Goal: Task Accomplishment & Management: Use online tool/utility

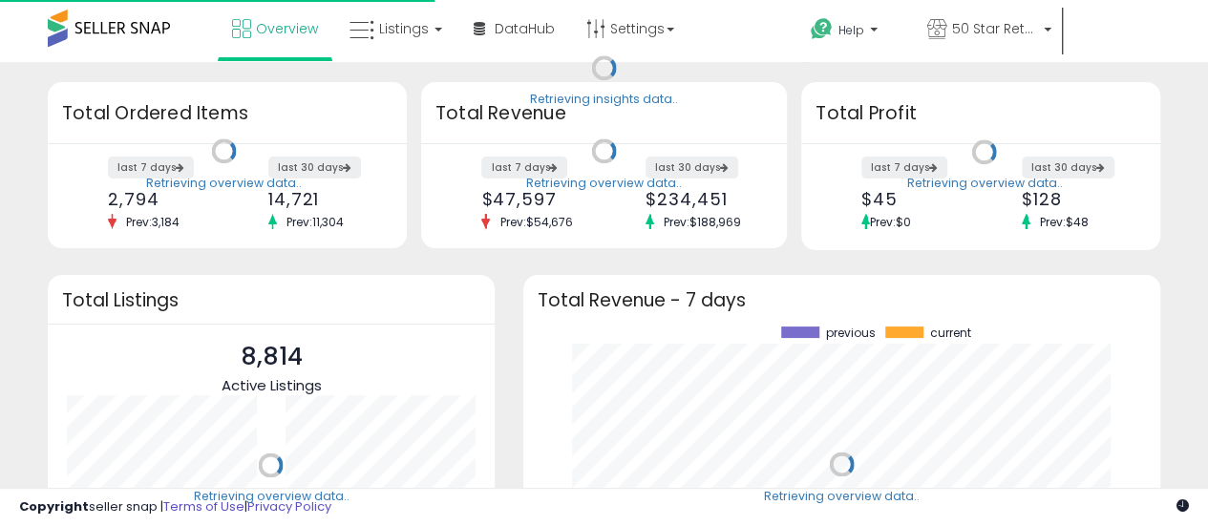
scroll to position [265, 599]
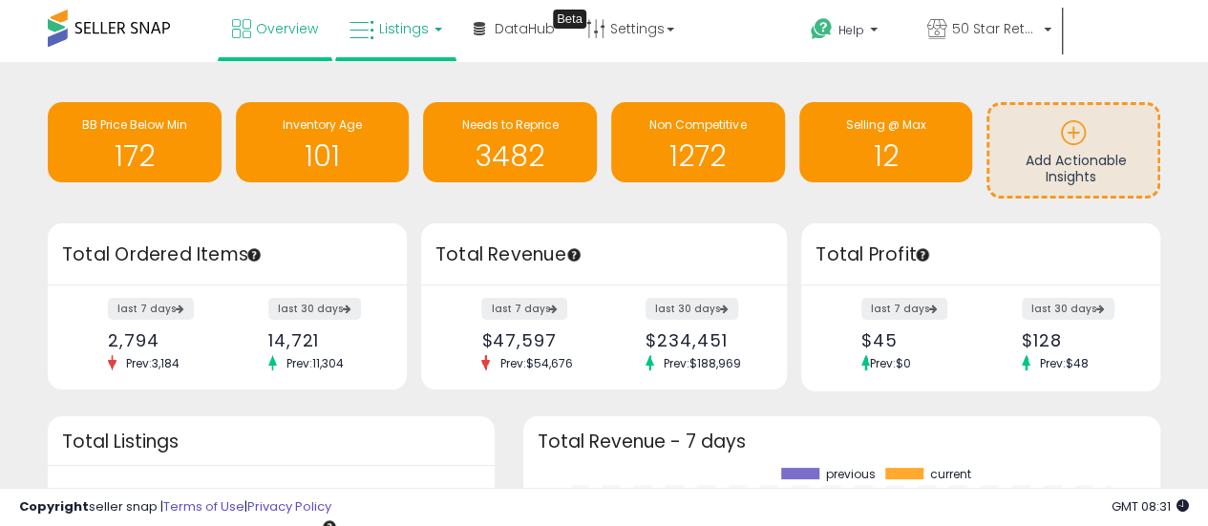
click at [387, 19] on span "Listings" at bounding box center [404, 28] width 50 height 19
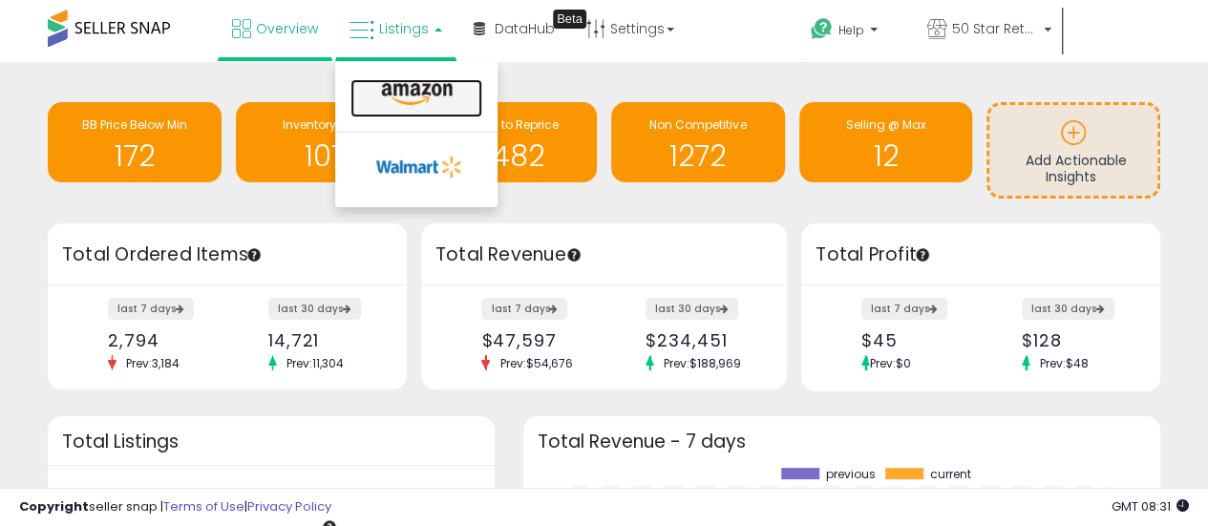
click at [441, 108] on link at bounding box center [416, 98] width 132 height 38
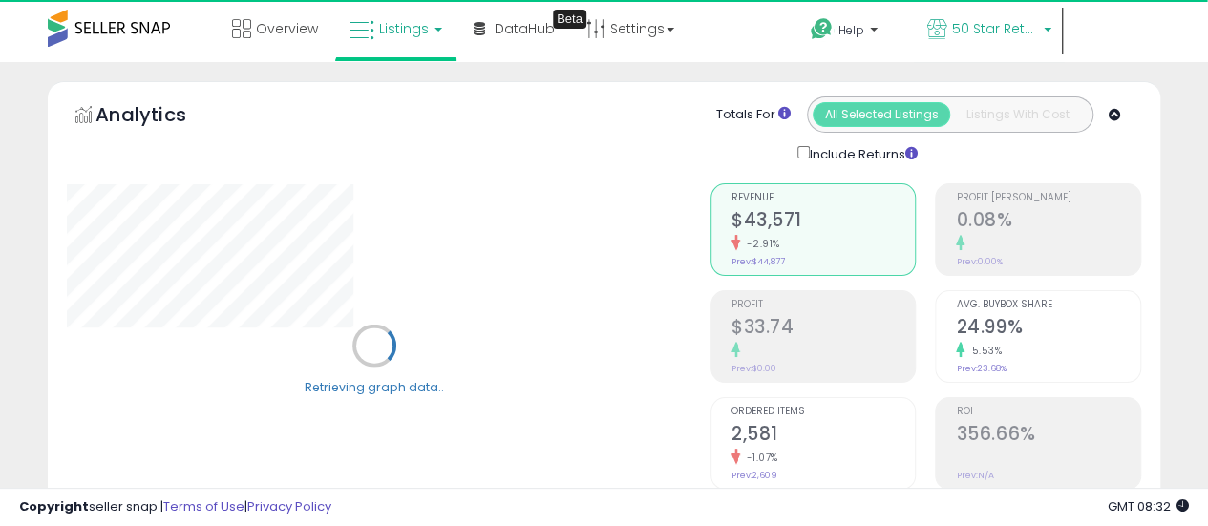
click at [1022, 31] on span "50 Star Retail" at bounding box center [995, 28] width 86 height 19
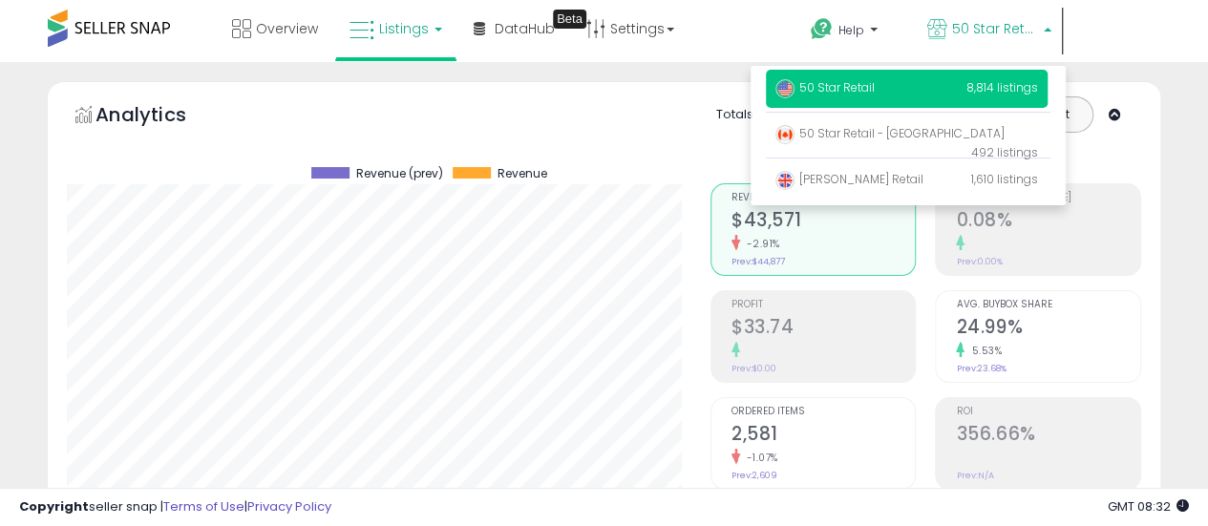
scroll to position [392, 644]
click at [984, 87] on span "8,814 listings" at bounding box center [1002, 87] width 72 height 16
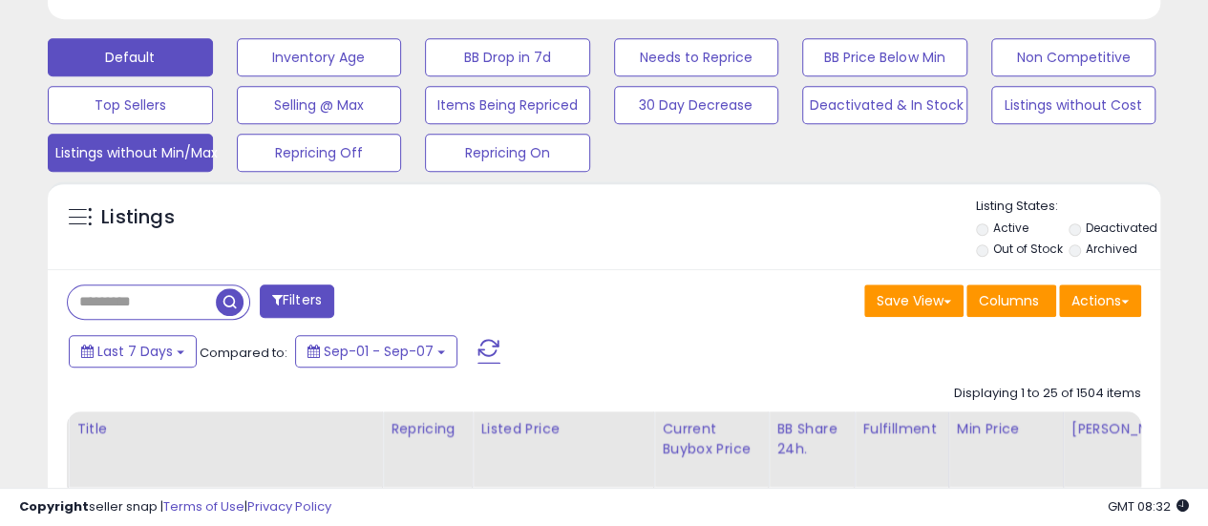
click at [190, 137] on button "Listings without Min/Max" at bounding box center [130, 153] width 165 height 38
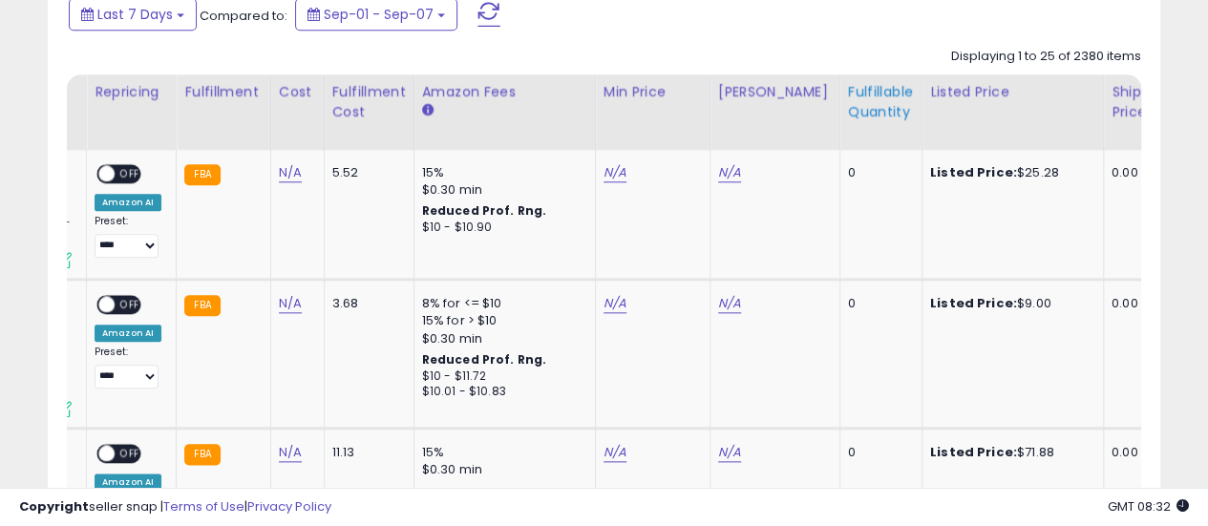
click at [848, 94] on div "Fulfillable Quantity" at bounding box center [881, 102] width 66 height 40
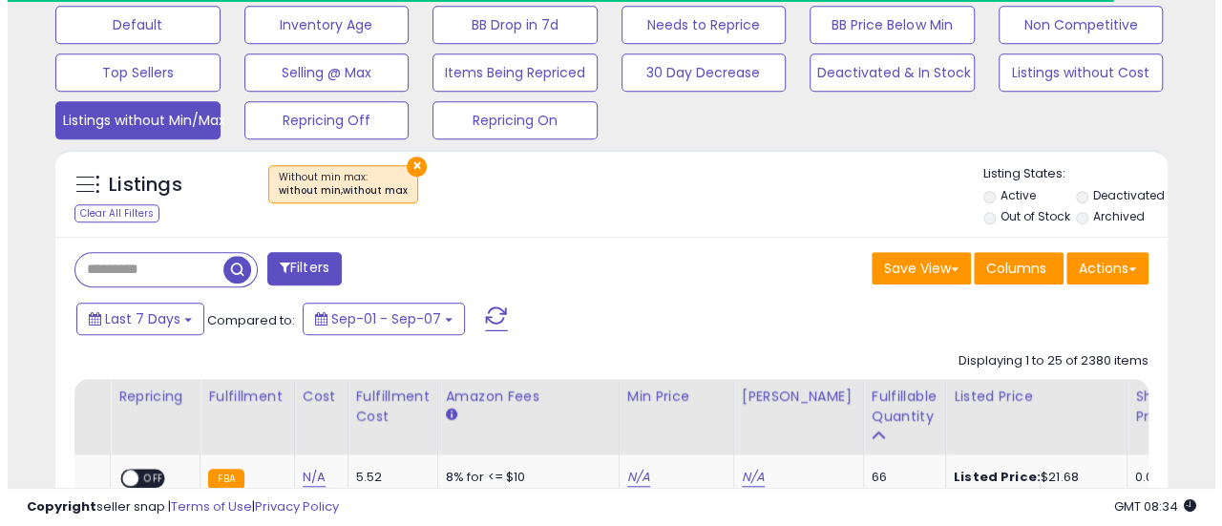
scroll to position [566, 0]
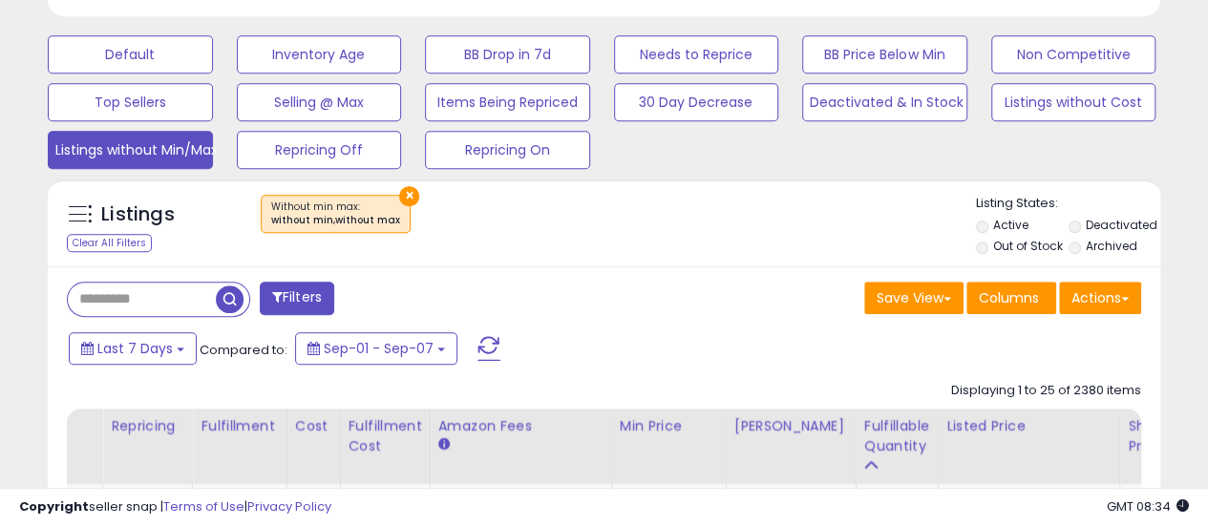
click at [399, 187] on button "×" at bounding box center [409, 196] width 20 height 20
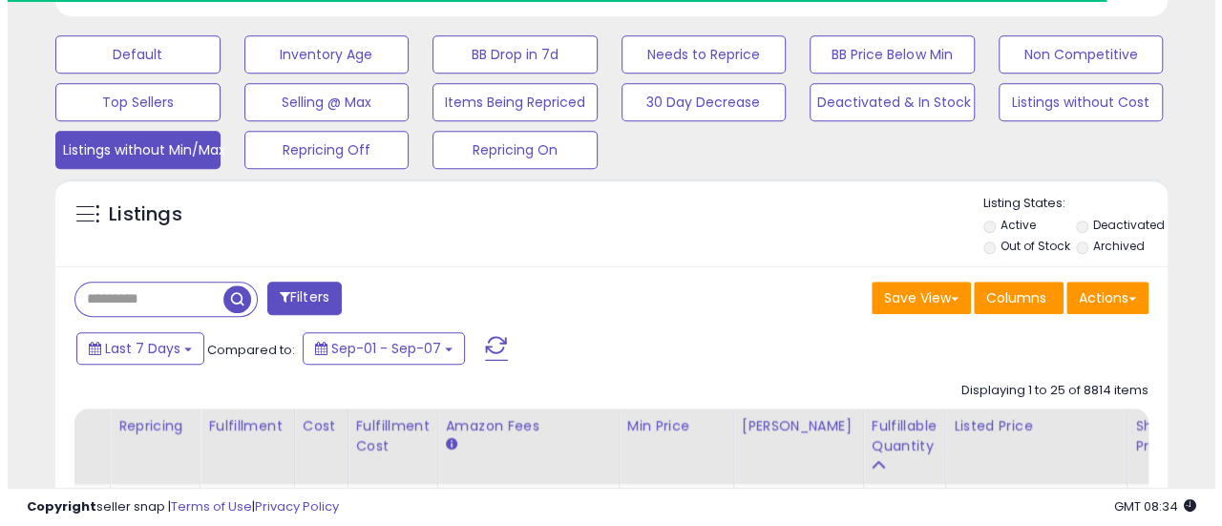
scroll to position [954642, 954390]
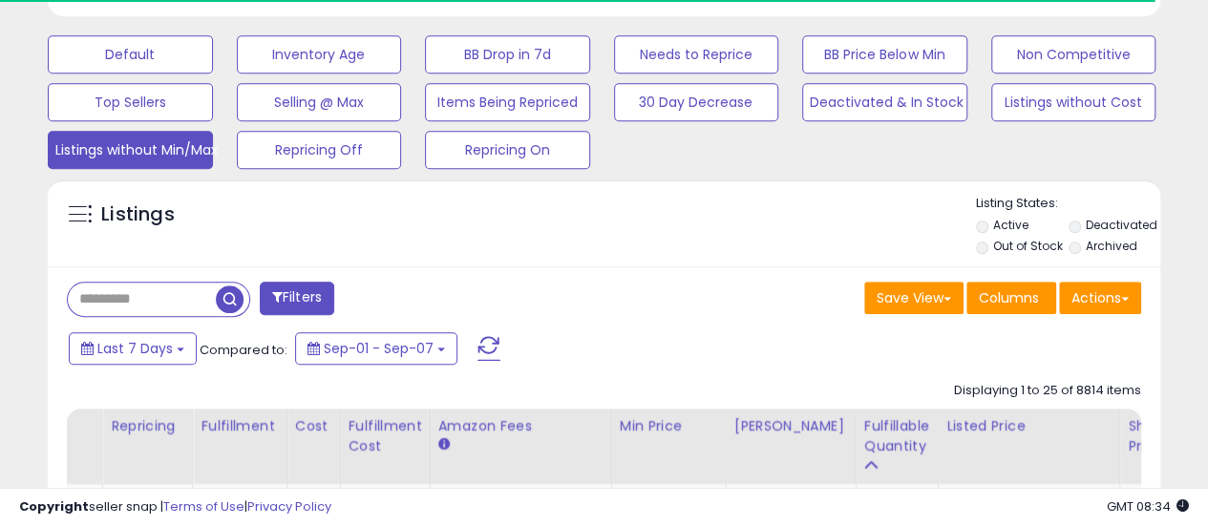
click at [304, 287] on button "Filters" at bounding box center [297, 298] width 74 height 33
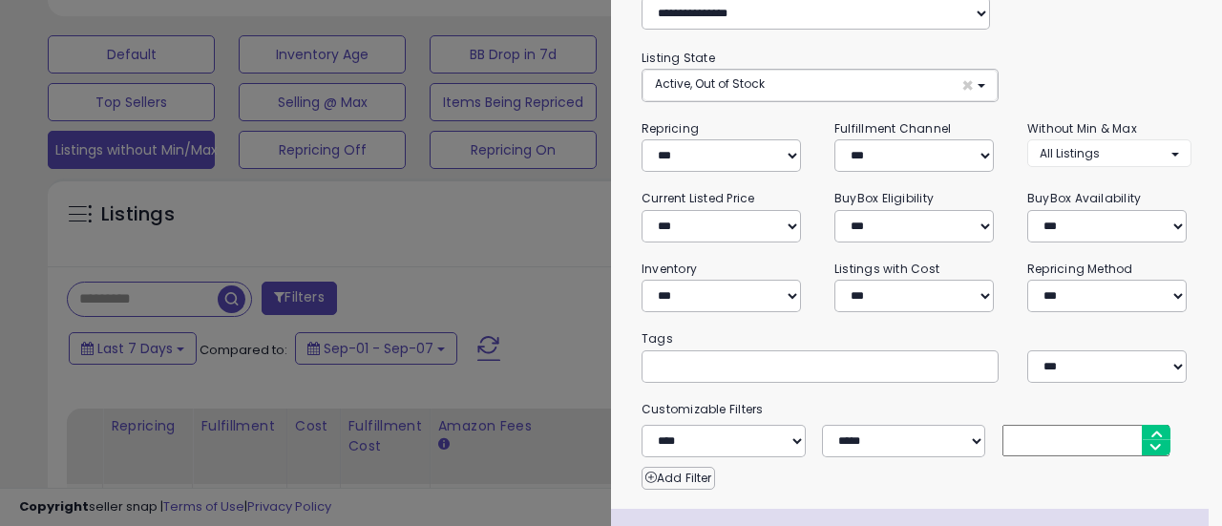
scroll to position [392, 651]
click at [733, 292] on select "**********" at bounding box center [721, 296] width 159 height 32
click at [771, 292] on select "**********" at bounding box center [721, 296] width 159 height 32
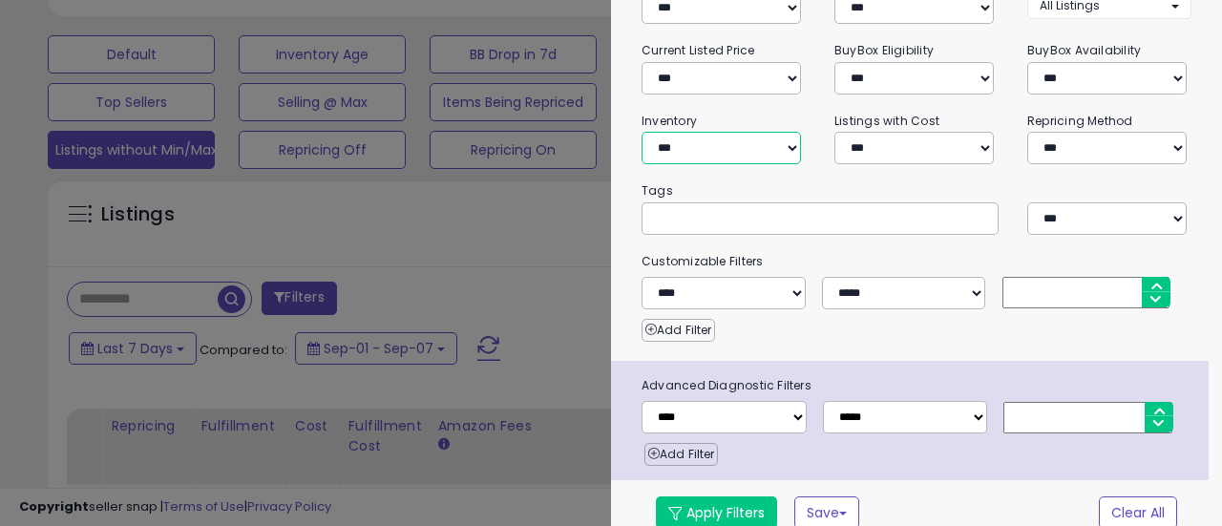
scroll to position [256, 0]
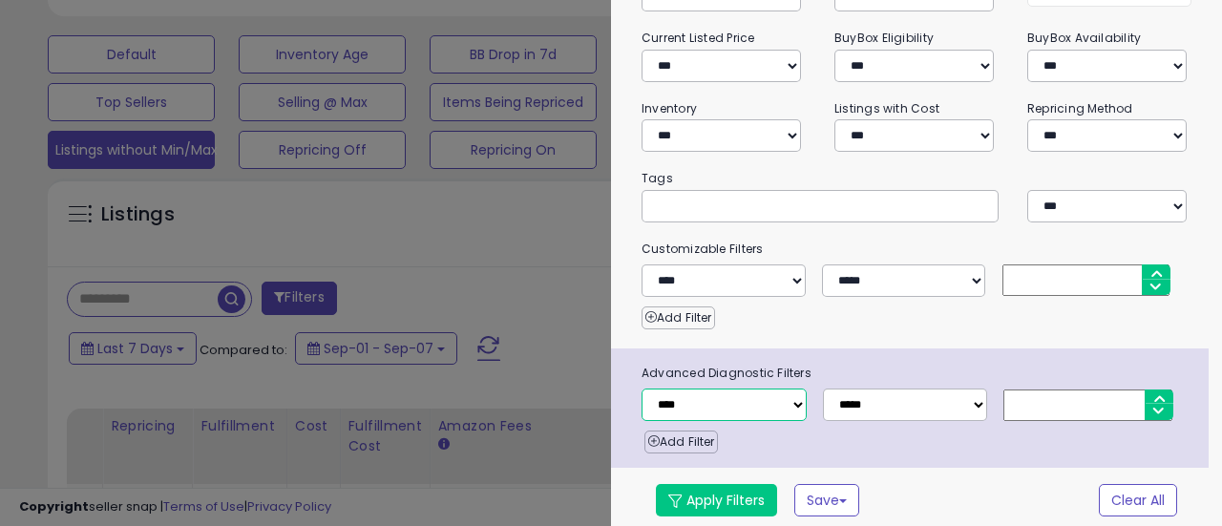
click at [784, 402] on select "**********" at bounding box center [724, 405] width 165 height 32
click at [912, 326] on div "**********" at bounding box center [916, 172] width 611 height 723
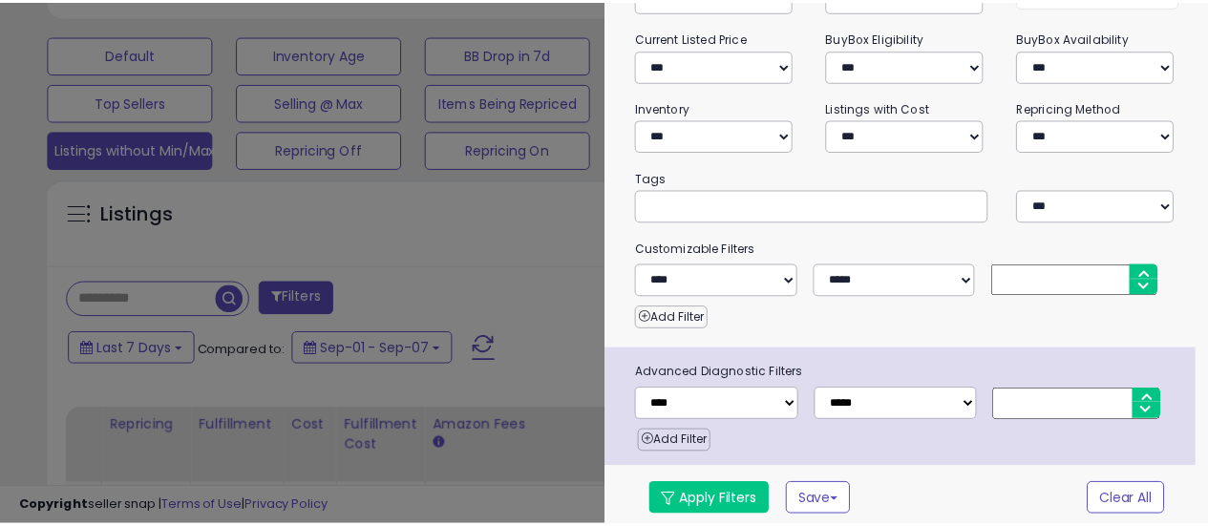
scroll to position [0, 0]
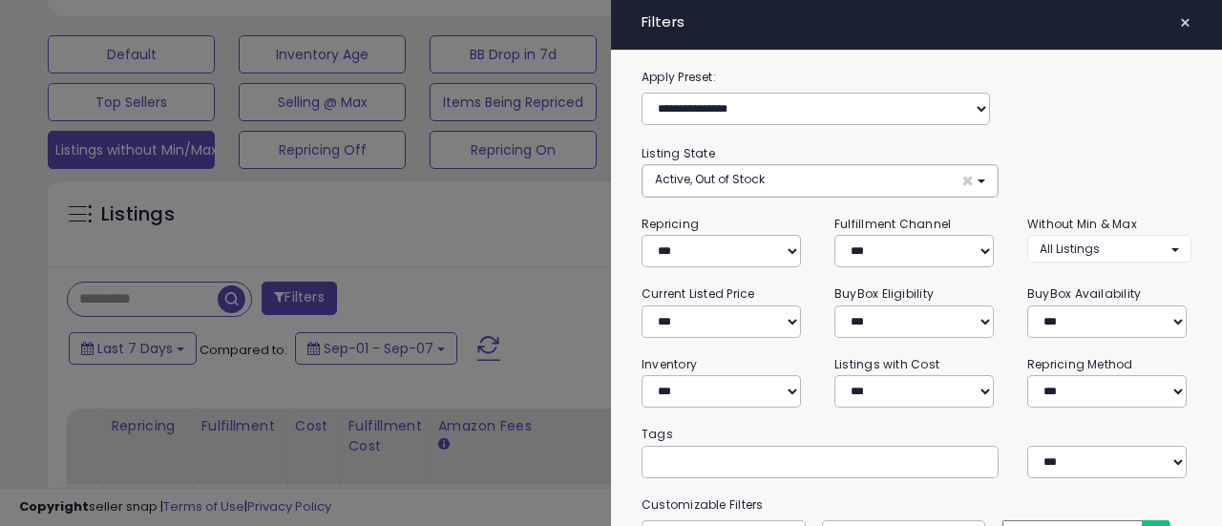
click at [1179, 22] on span "×" at bounding box center [1185, 23] width 12 height 27
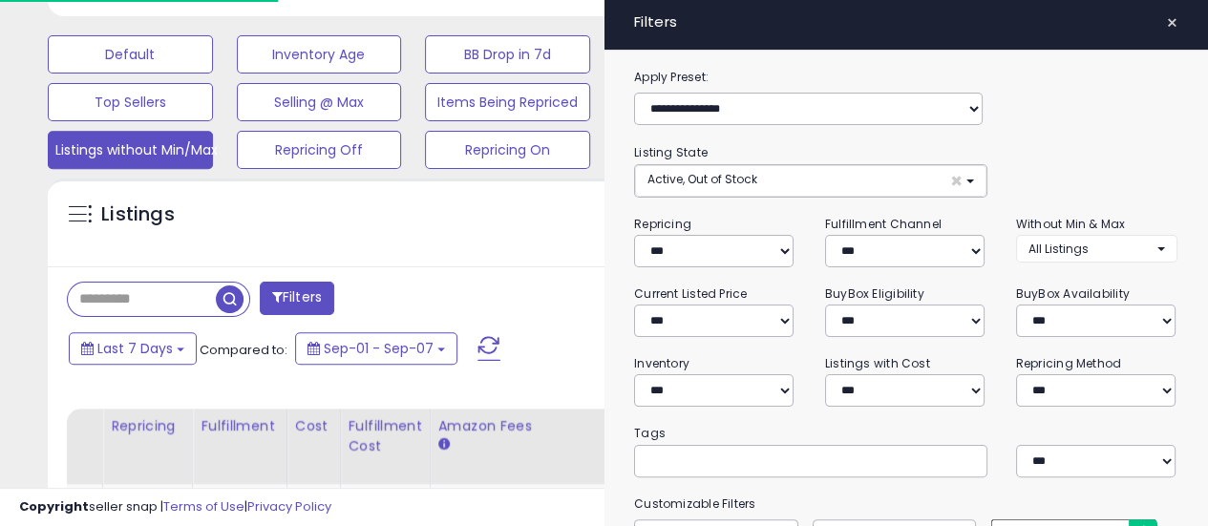
scroll to position [954642, 954390]
